Goal: Task Accomplishment & Management: Complete application form

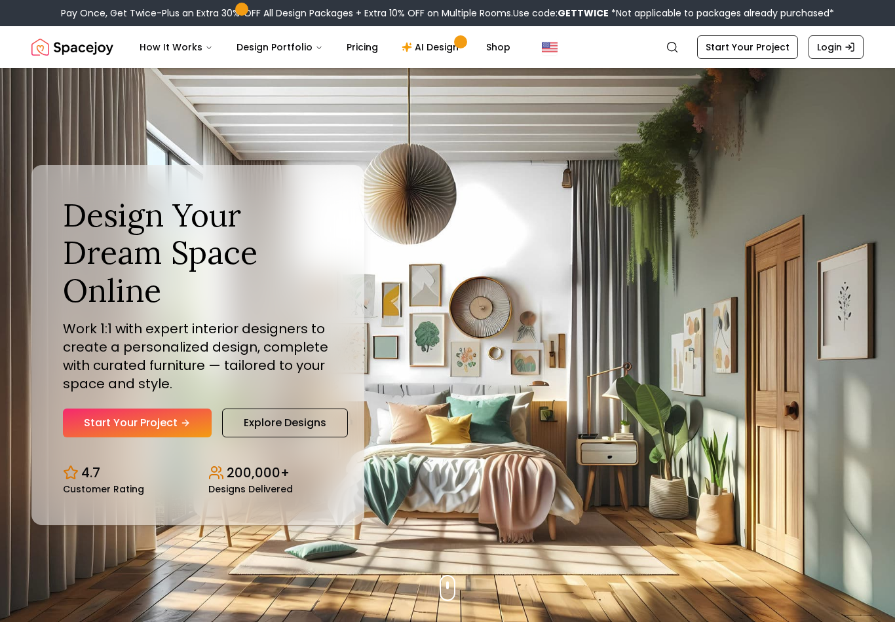
click at [184, 438] on link "Start Your Project" at bounding box center [137, 423] width 149 height 29
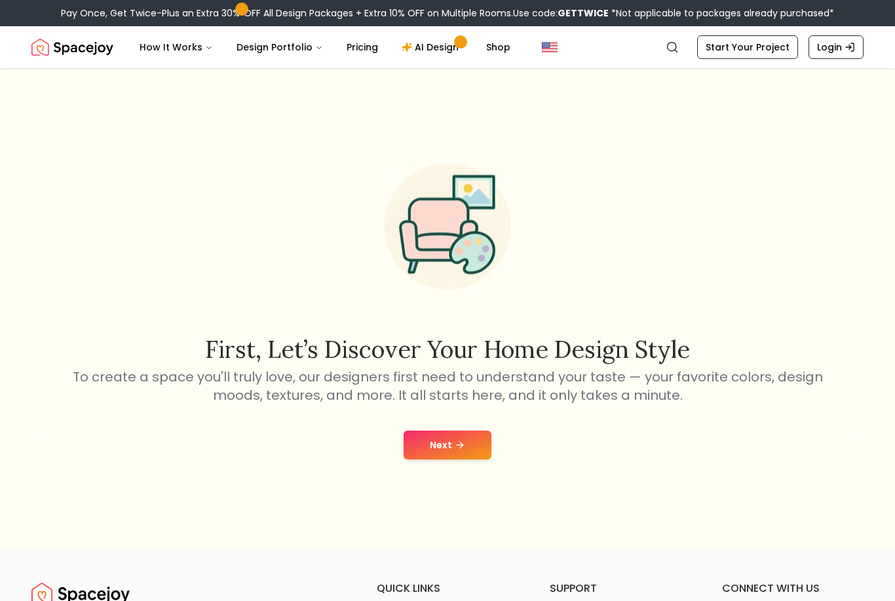
click at [444, 459] on button "Next" at bounding box center [447, 444] width 88 height 29
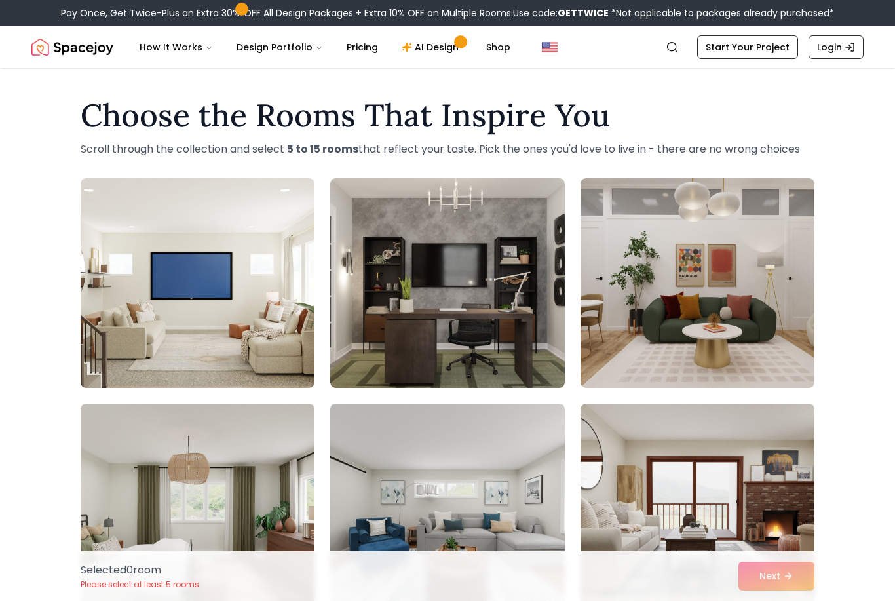
click at [769, 51] on link "Start Your Project" at bounding box center [747, 47] width 101 height 24
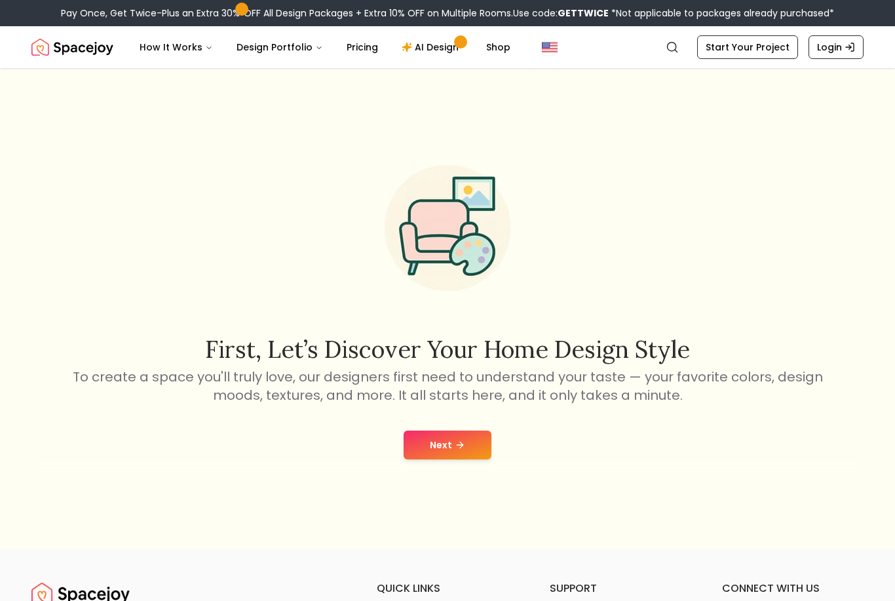
click at [445, 459] on button "Next" at bounding box center [447, 444] width 88 height 29
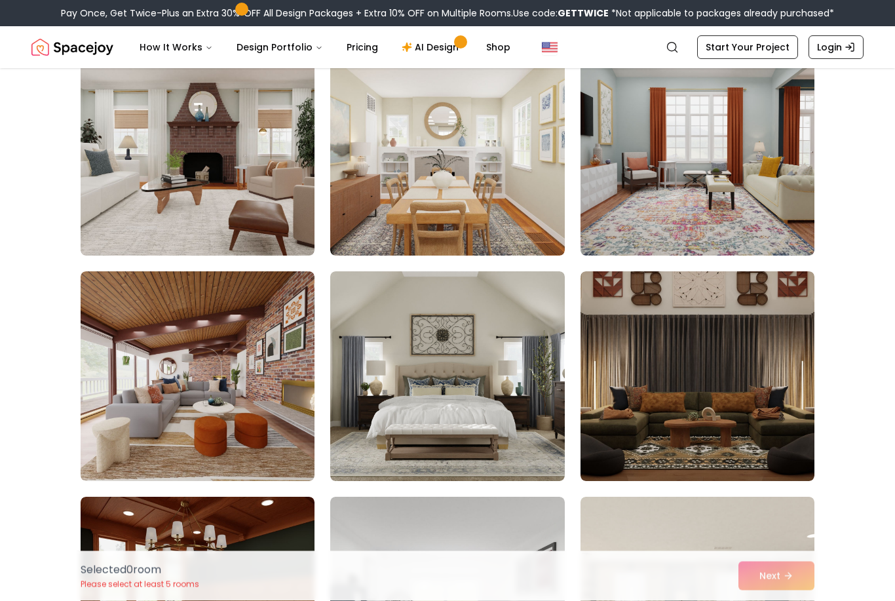
scroll to position [132, 0]
click at [669, 343] on img at bounding box center [697, 376] width 234 height 210
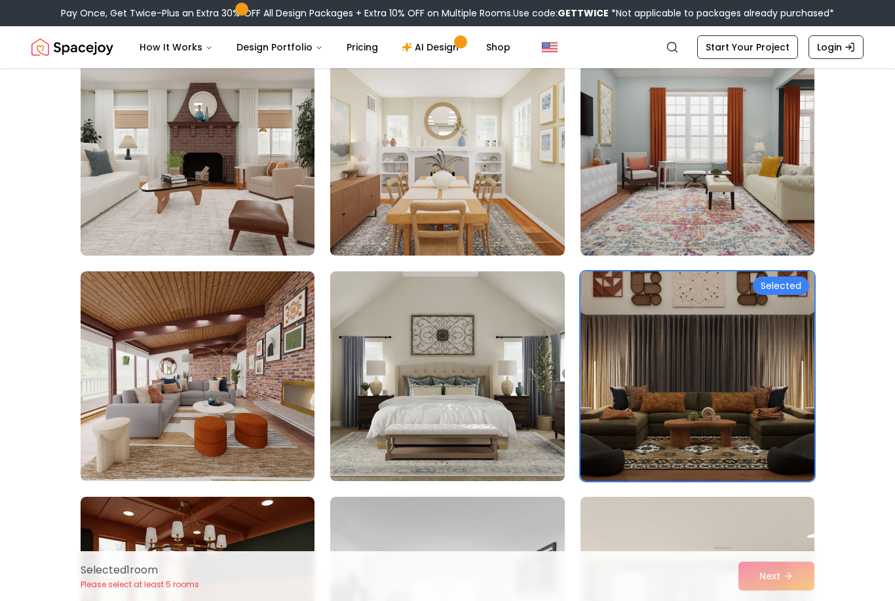
click at [457, 367] on img at bounding box center [447, 376] width 234 height 210
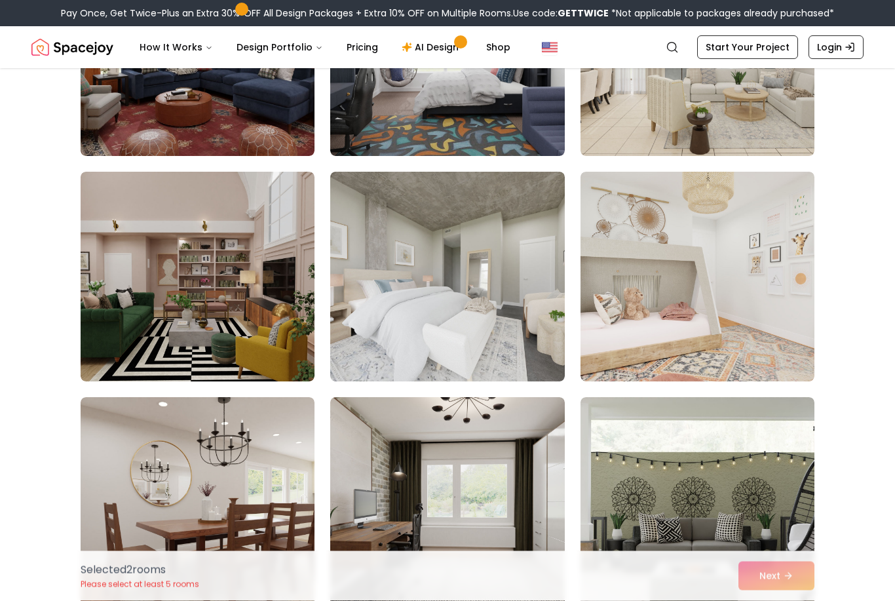
scroll to position [683, 0]
click at [471, 316] on img at bounding box center [447, 277] width 234 height 210
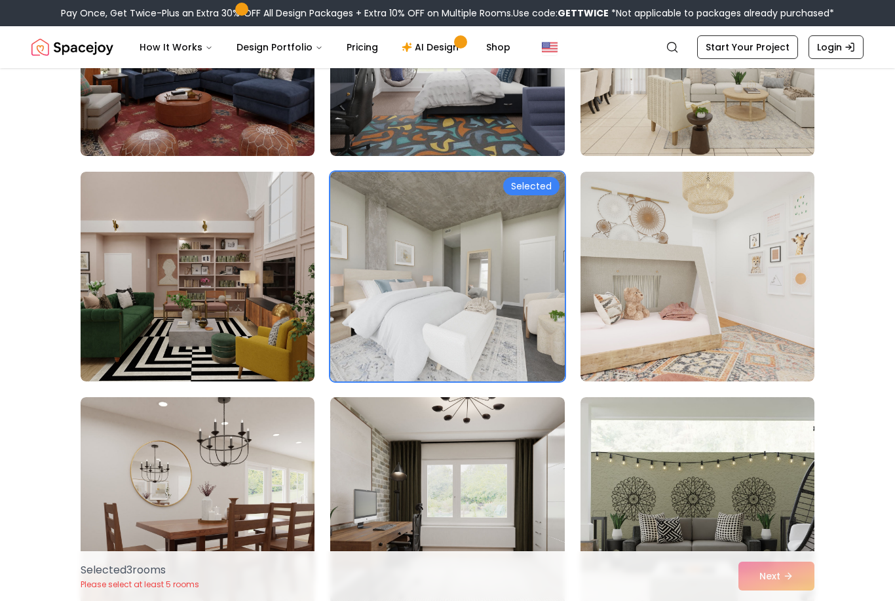
click at [269, 321] on img at bounding box center [198, 277] width 234 height 210
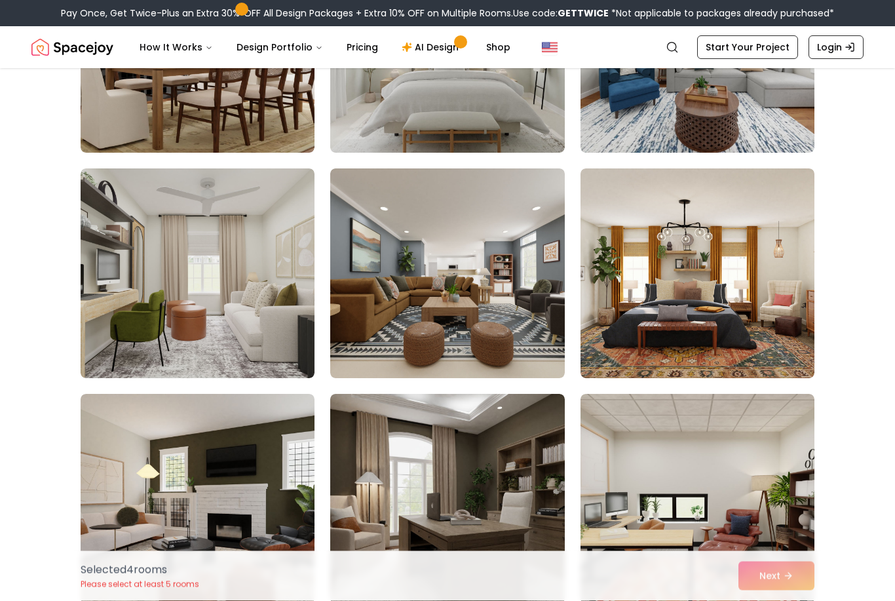
scroll to position [1587, 0]
click at [468, 318] on img at bounding box center [447, 273] width 234 height 210
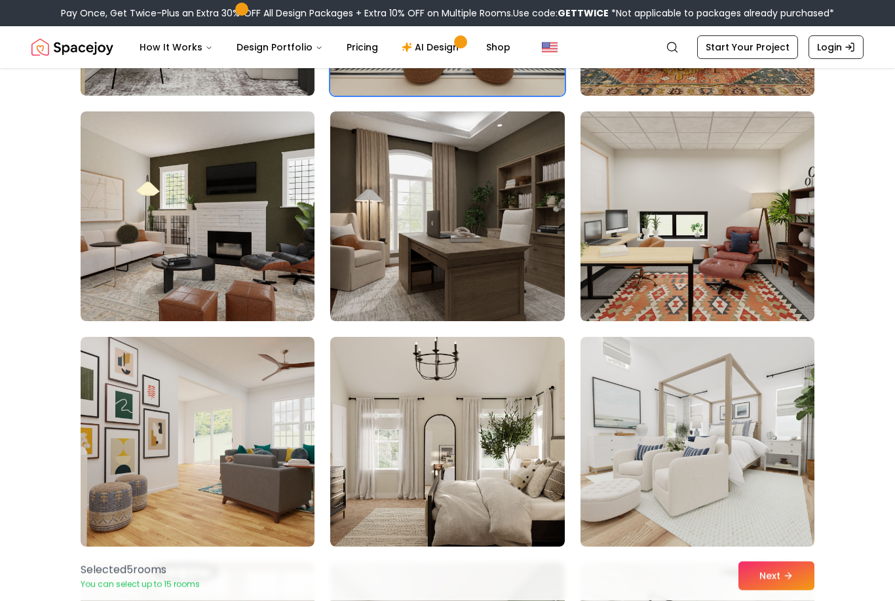
click at [422, 494] on img at bounding box center [447, 442] width 234 height 210
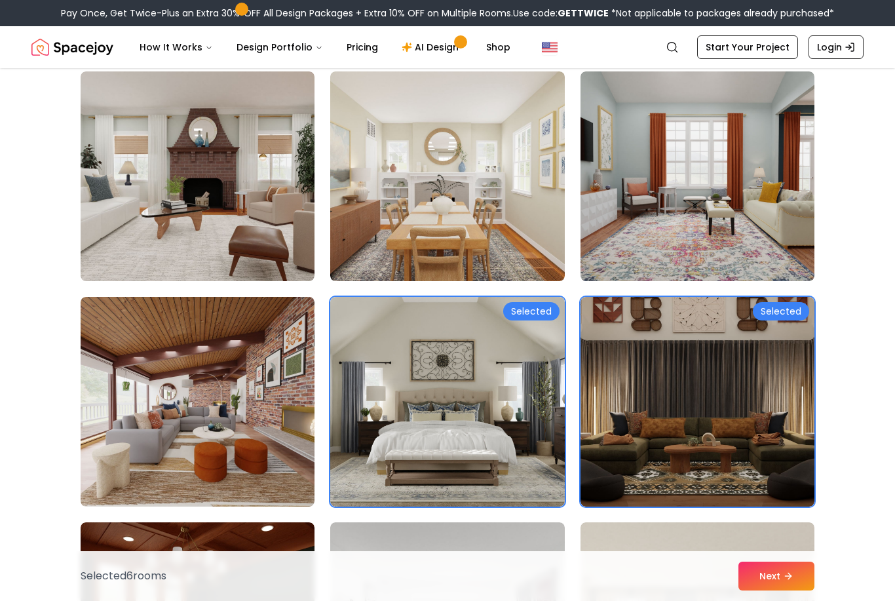
scroll to position [103, 0]
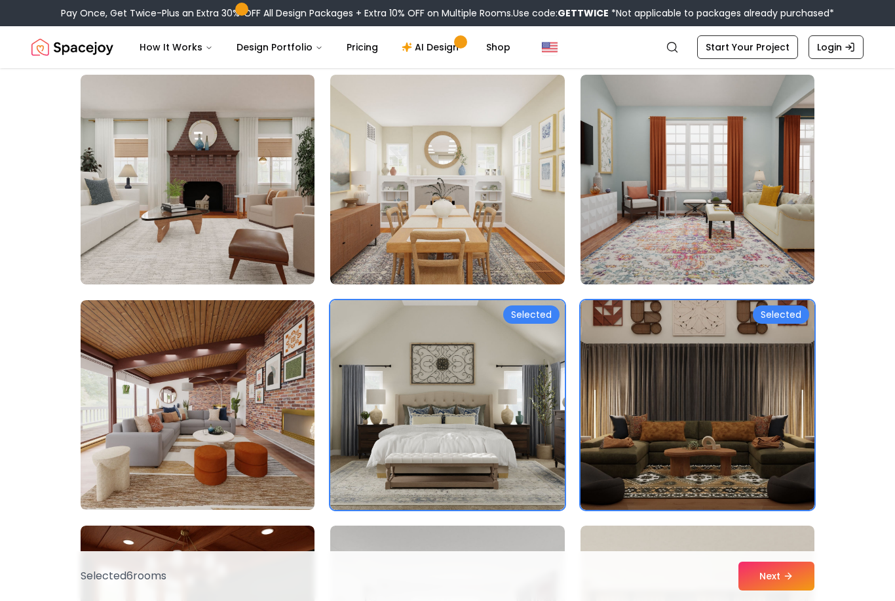
click at [369, 490] on img at bounding box center [447, 405] width 234 height 210
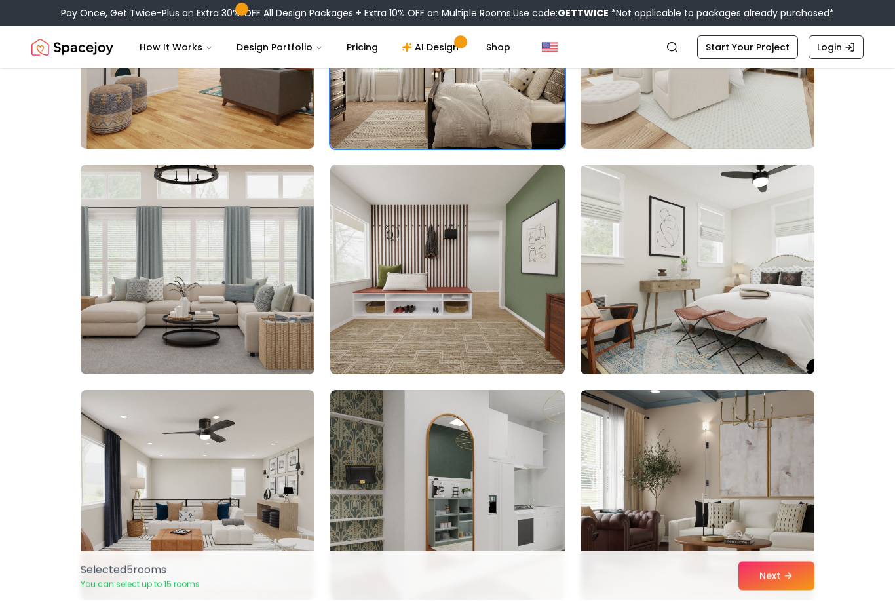
scroll to position [2267, 0]
click at [265, 338] on img at bounding box center [198, 269] width 234 height 210
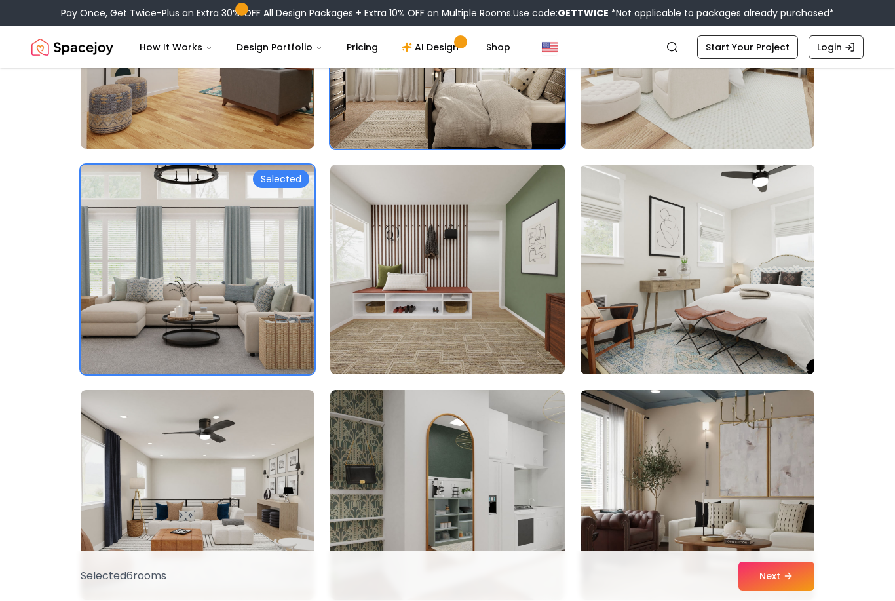
click at [774, 590] on button "Next" at bounding box center [776, 575] width 76 height 29
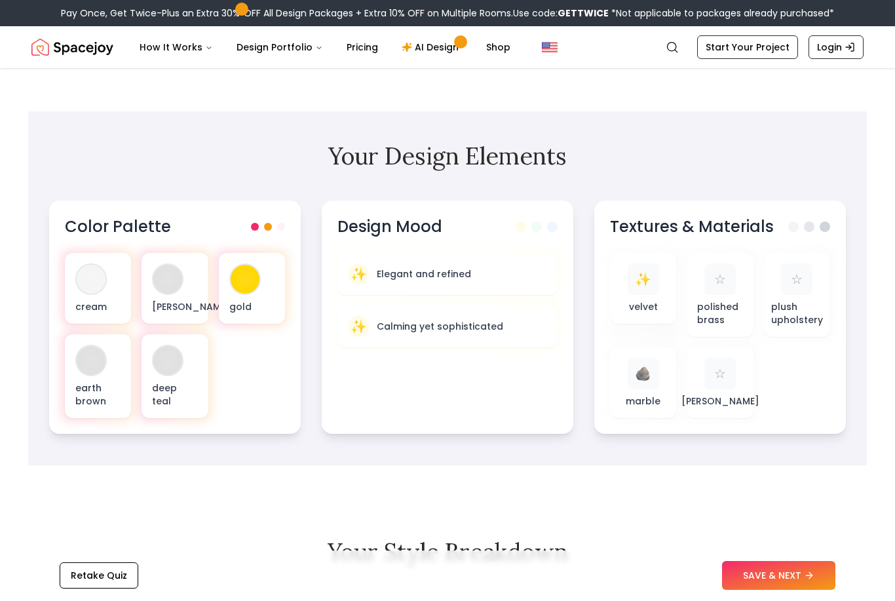
scroll to position [342, 0]
click at [250, 372] on div "cream olive green gold earth brown deep teal" at bounding box center [175, 335] width 220 height 165
click at [99, 309] on p "cream" at bounding box center [97, 306] width 45 height 13
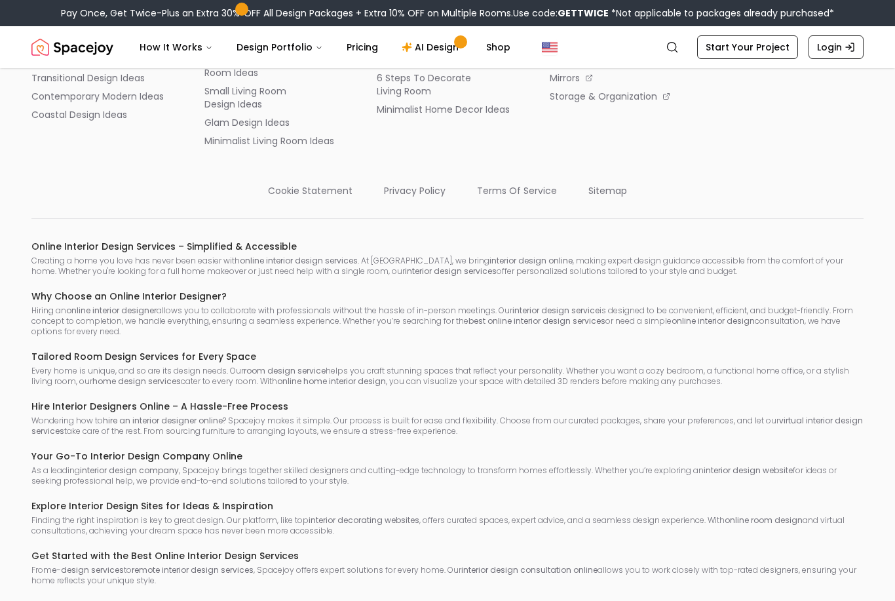
scroll to position [2632, 0]
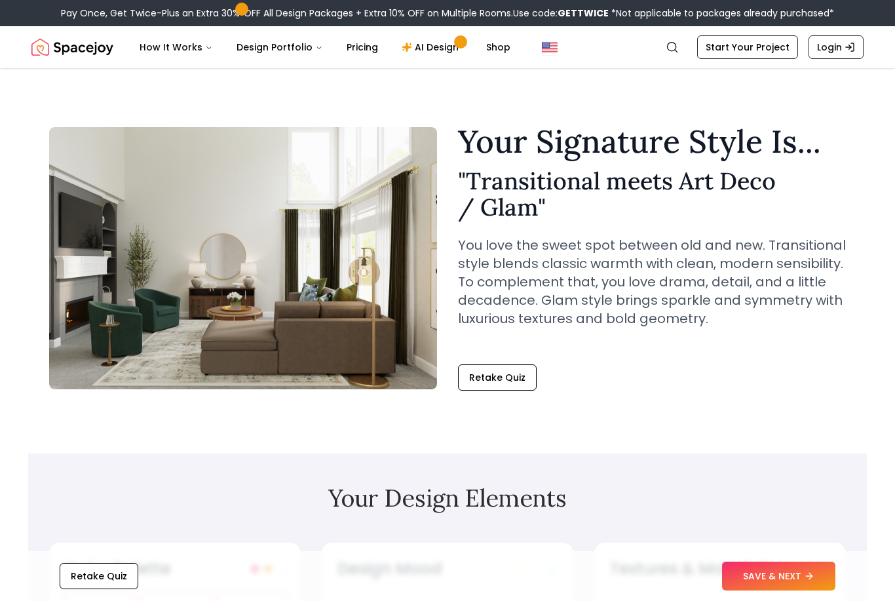
click at [383, 597] on div "Retake Quiz SAVE & NEXT" at bounding box center [447, 576] width 838 height 50
